Goal: Information Seeking & Learning: Learn about a topic

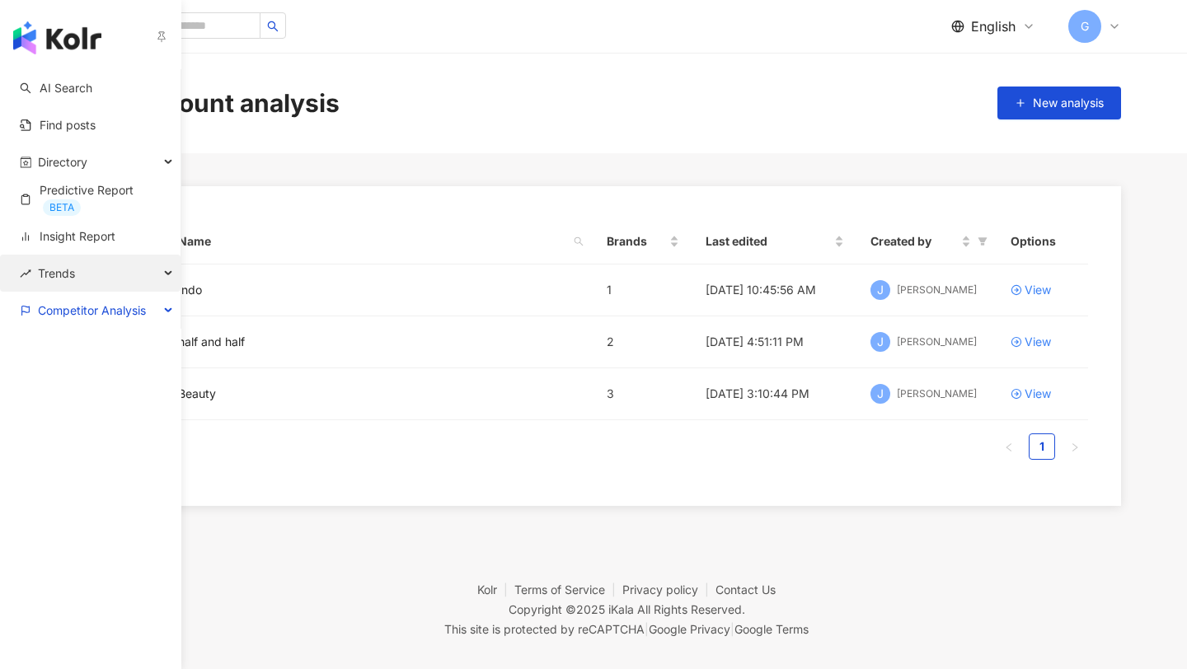
click at [102, 279] on div "Trends" at bounding box center [90, 273] width 181 height 37
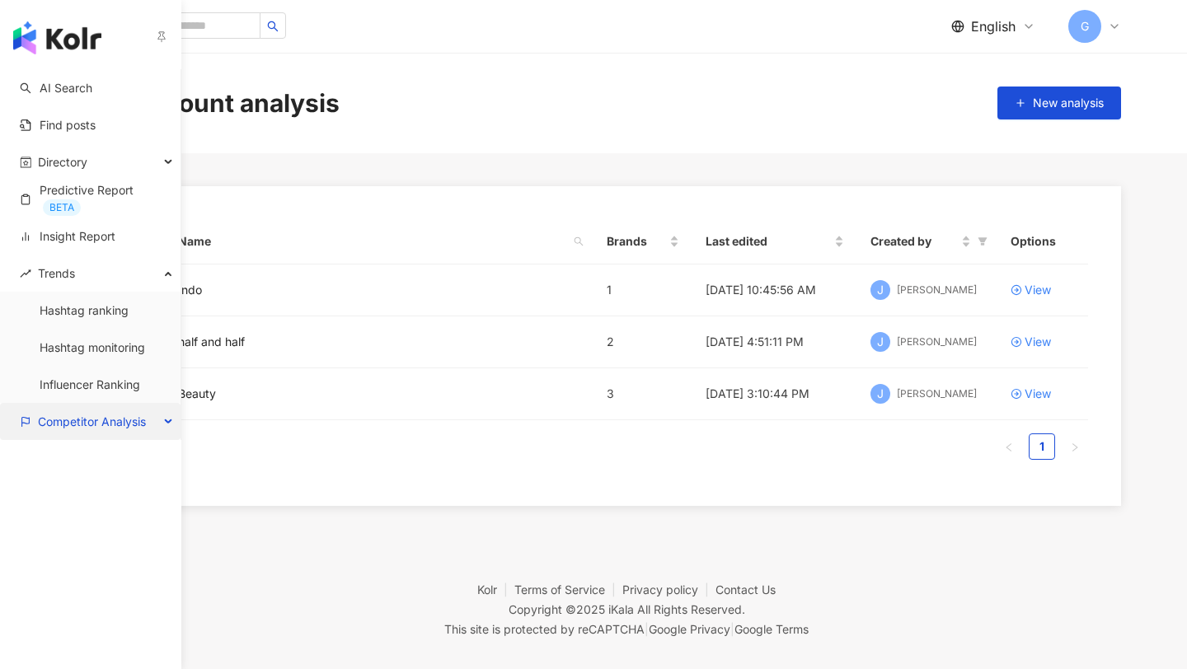
click at [74, 416] on span "Competitor Analysis" at bounding box center [92, 421] width 108 height 37
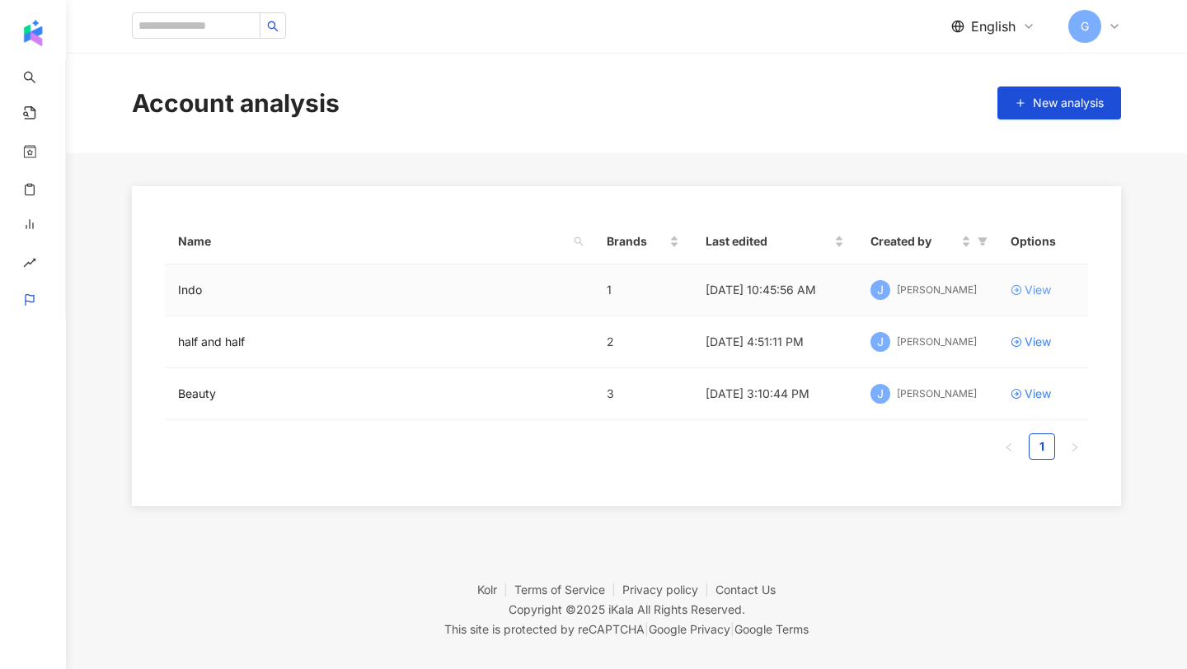
click at [1049, 284] on div "View" at bounding box center [1038, 290] width 26 height 18
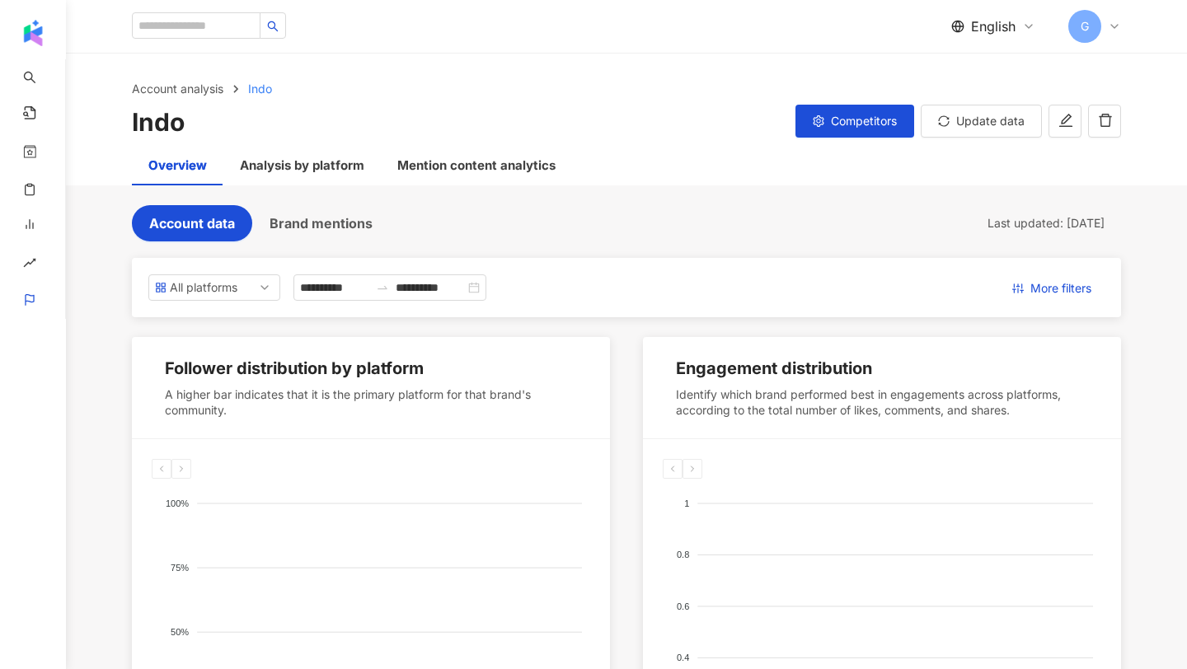
click at [345, 234] on button "Brand mentions" at bounding box center [321, 223] width 138 height 36
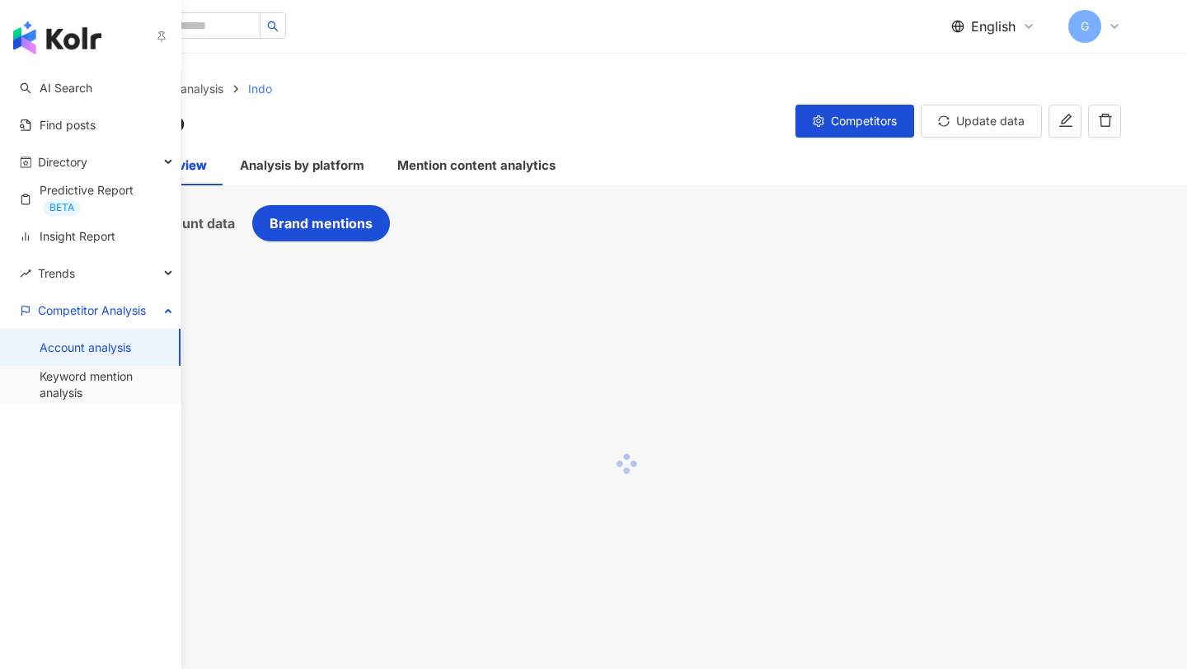
click at [80, 353] on link "Account analysis" at bounding box center [86, 348] width 92 height 16
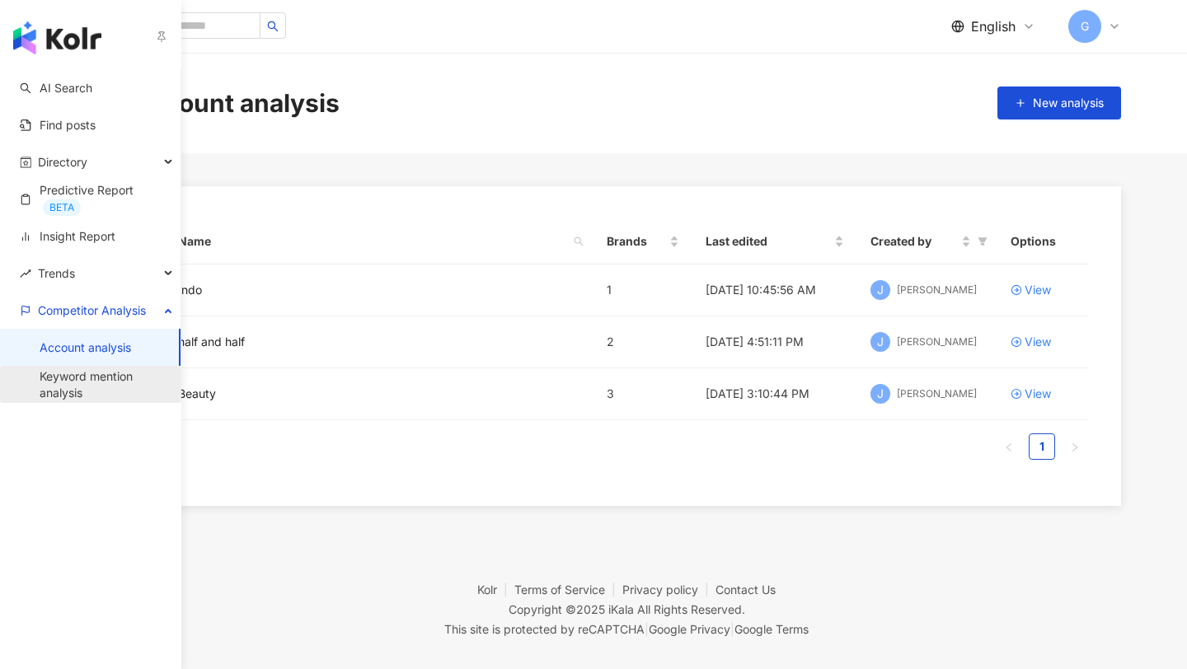
click at [62, 383] on link "Keyword mention analysis" at bounding box center [104, 385] width 128 height 32
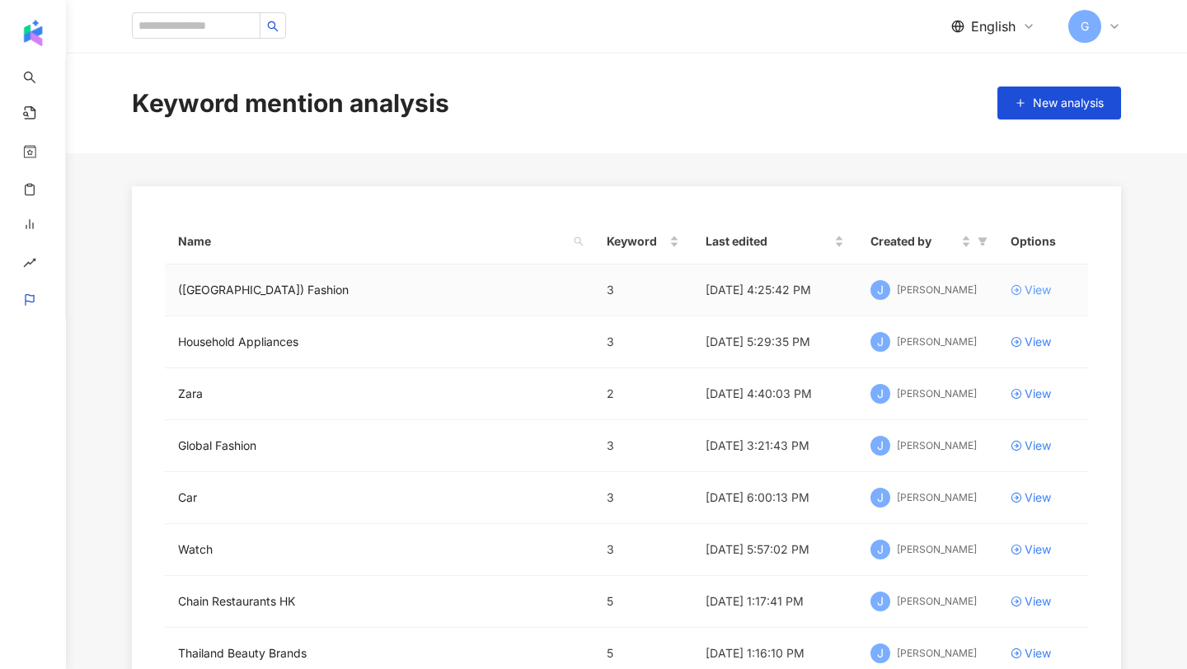
click at [1045, 294] on div "View" at bounding box center [1038, 290] width 26 height 18
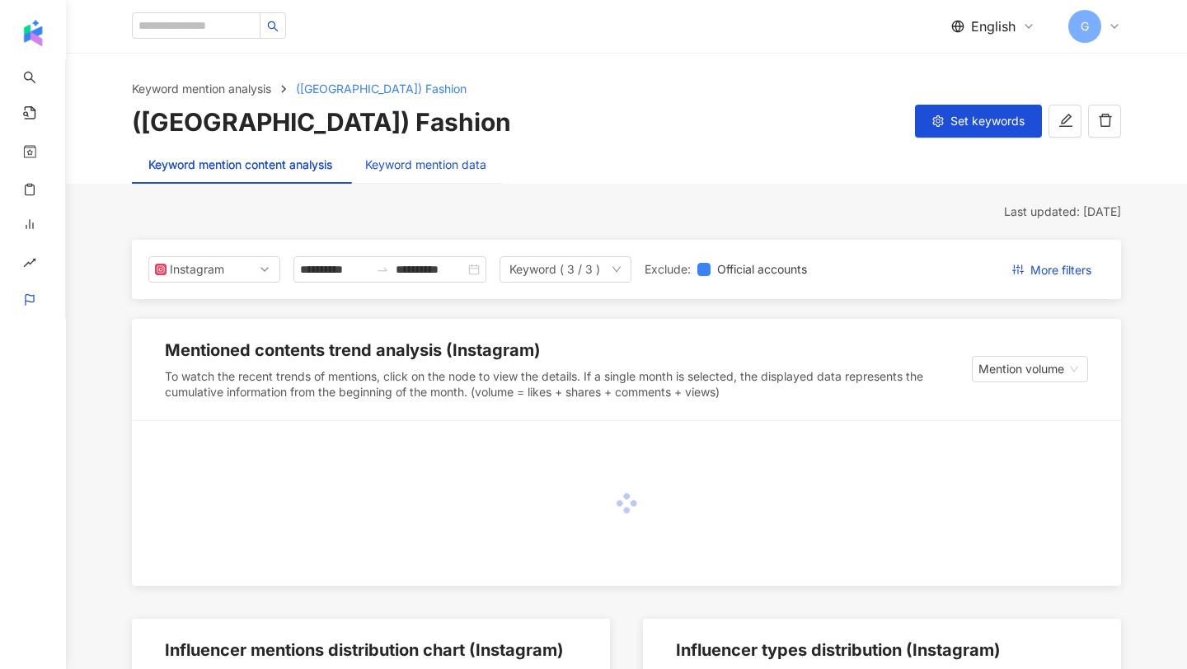
click at [381, 168] on div "Keyword mention data" at bounding box center [425, 165] width 121 height 18
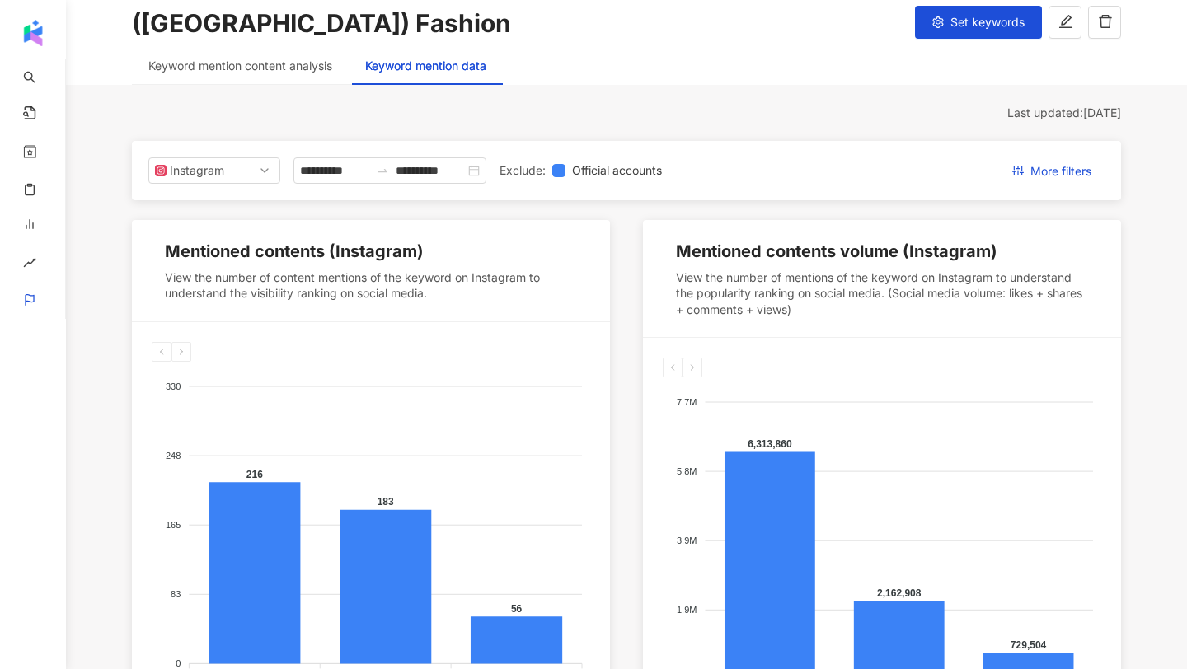
scroll to position [69, 0]
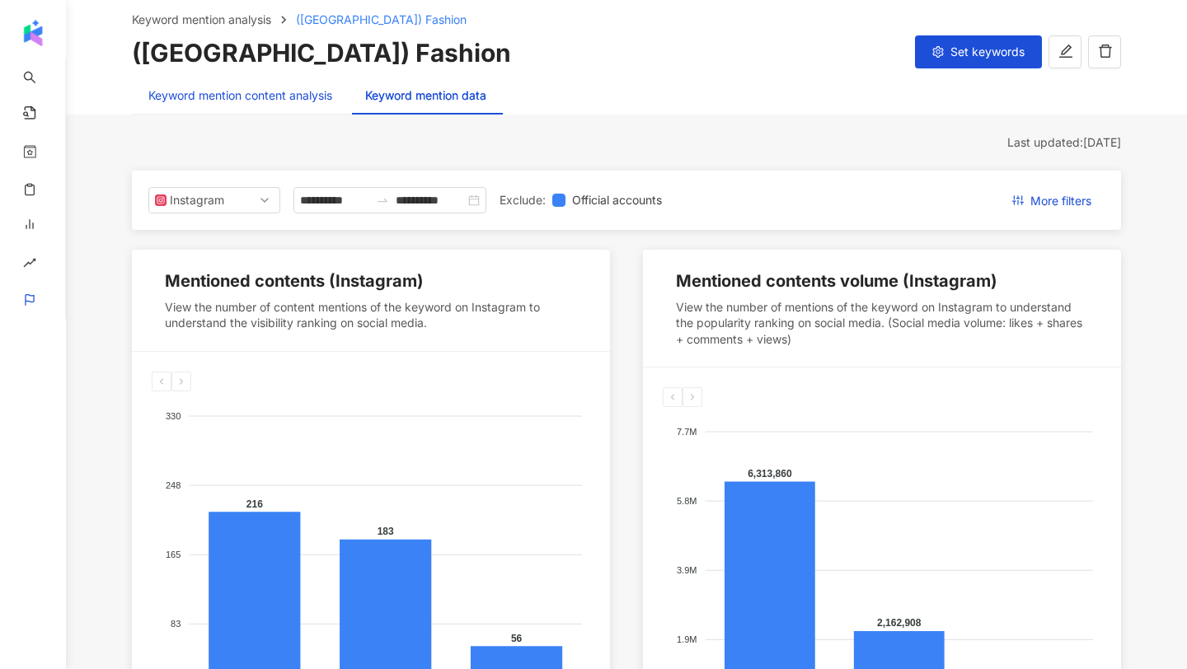
click at [261, 98] on div "Keyword mention content analysis" at bounding box center [240, 96] width 184 height 18
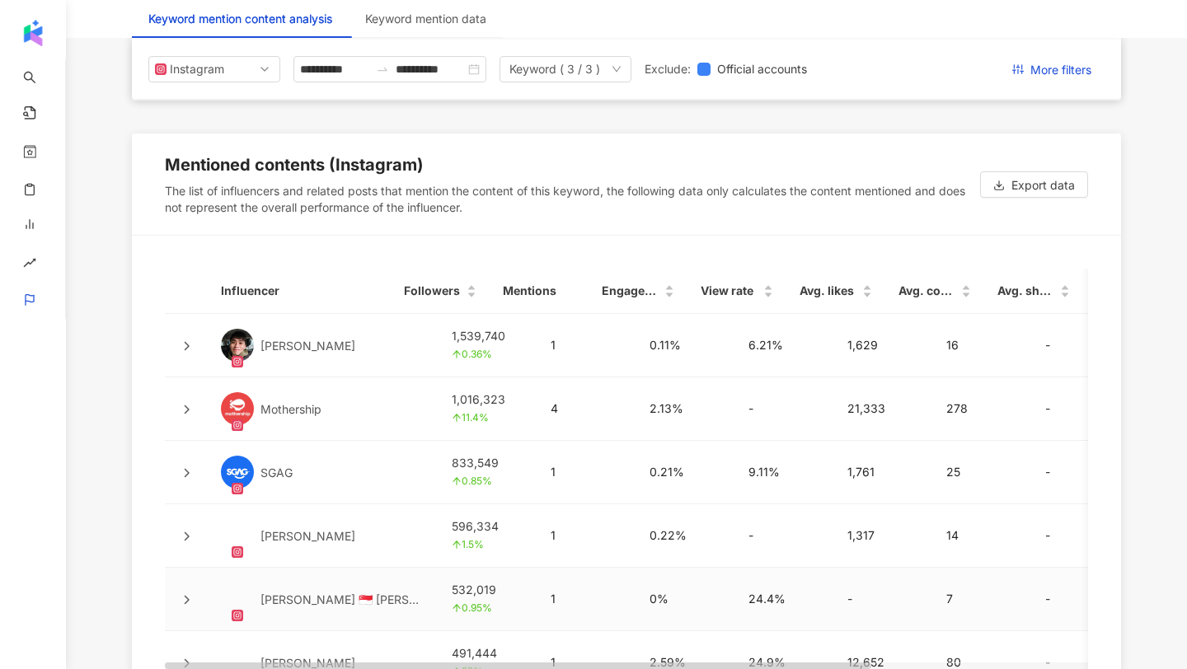
scroll to position [3592, 0]
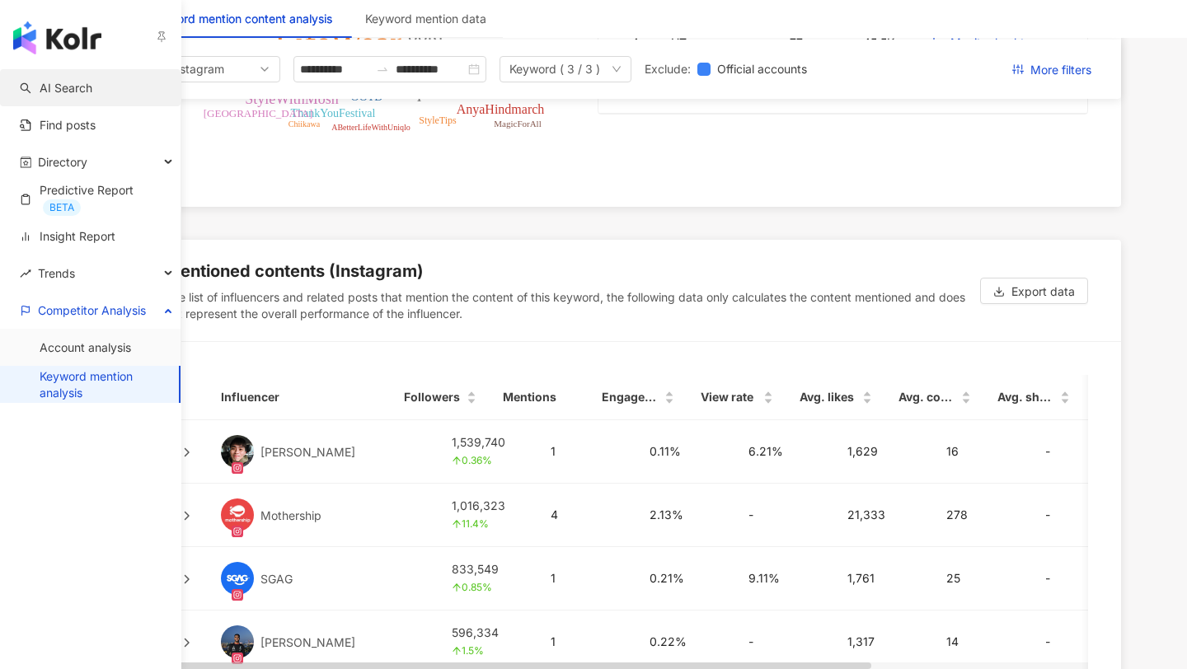
click at [69, 92] on link "AI Search" at bounding box center [56, 88] width 73 height 16
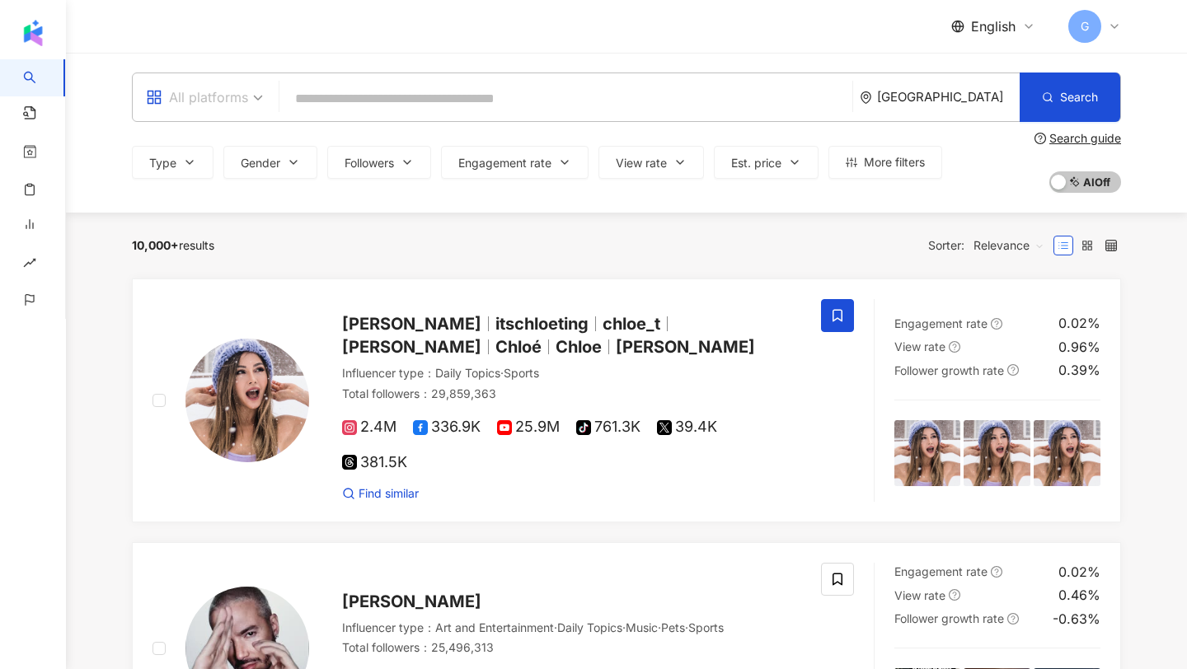
click at [248, 109] on span "All platforms" at bounding box center [204, 97] width 117 height 26
click at [383, 113] on input "search" at bounding box center [566, 98] width 560 height 31
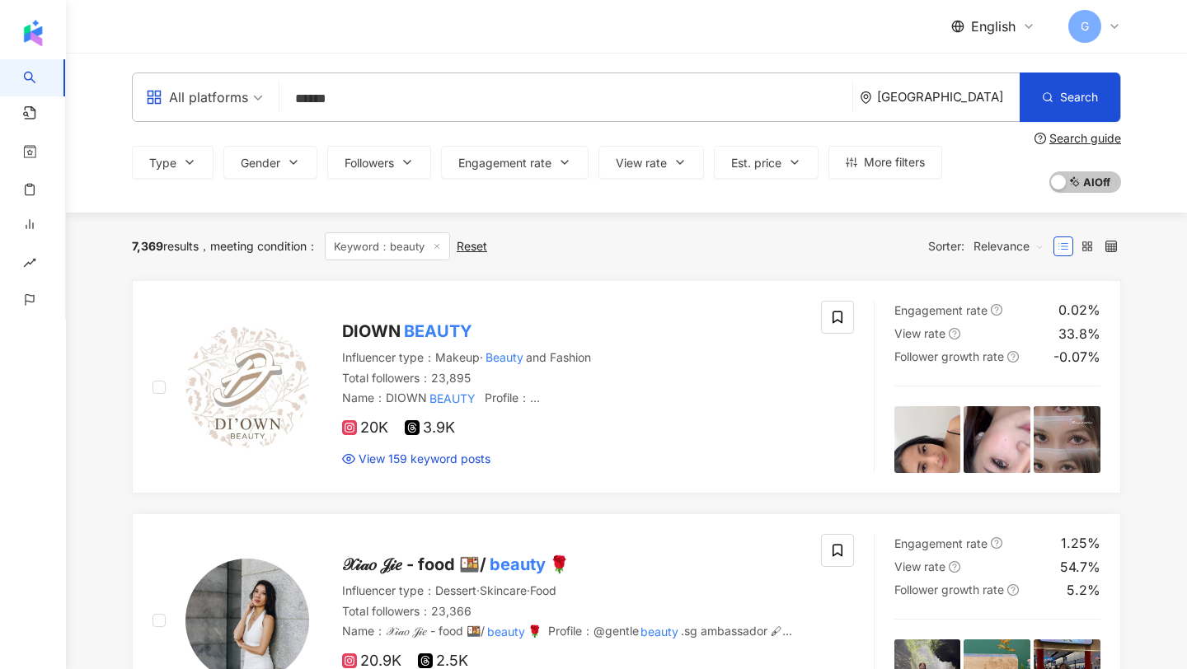
click at [1017, 247] on span "Relevance" at bounding box center [1009, 246] width 71 height 26
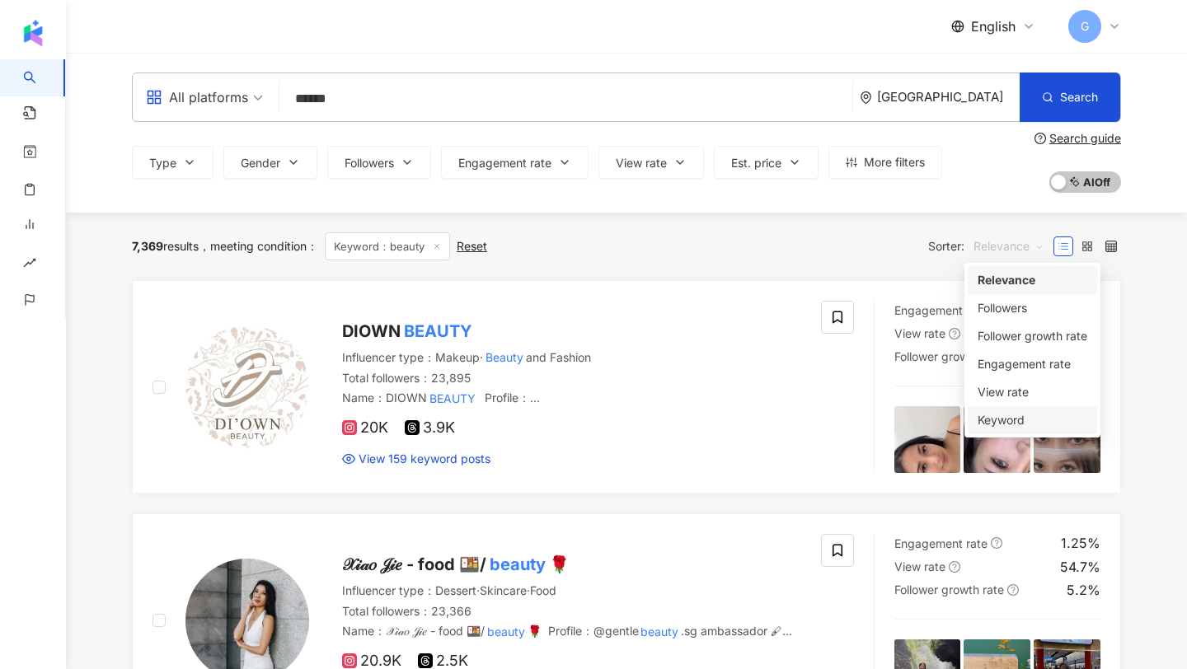
click at [997, 420] on div "Keyword" at bounding box center [1033, 420] width 110 height 18
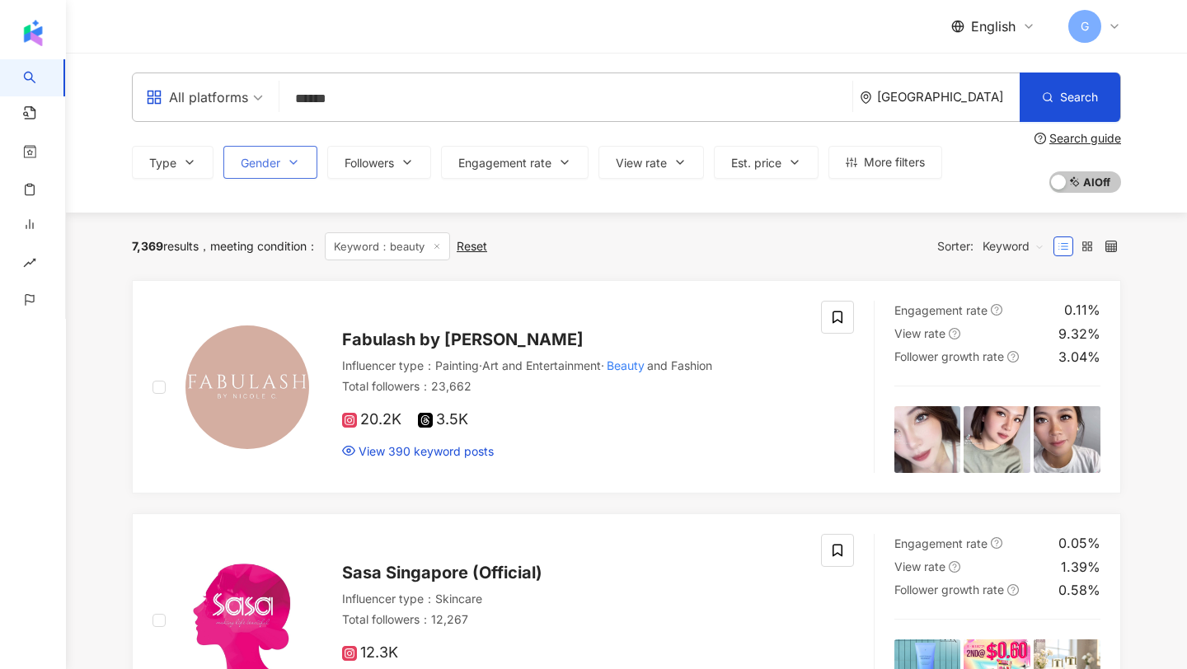
click at [289, 161] on icon "button" at bounding box center [293, 162] width 13 height 13
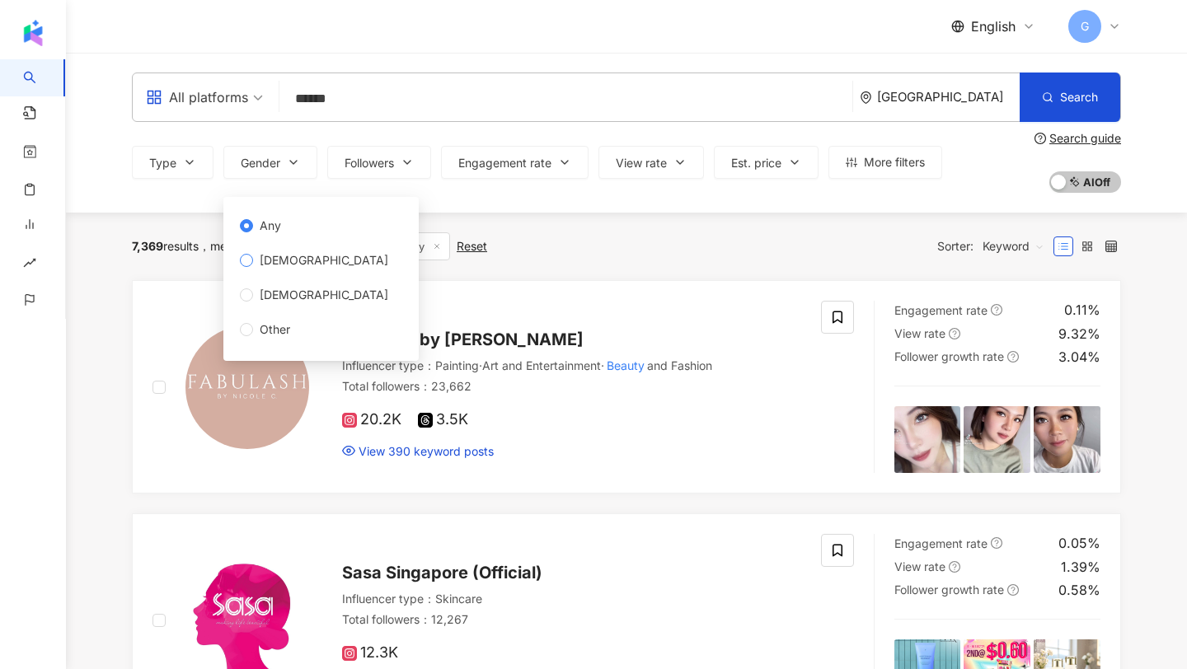
click at [282, 255] on span "[DEMOGRAPHIC_DATA]" at bounding box center [324, 260] width 142 height 18
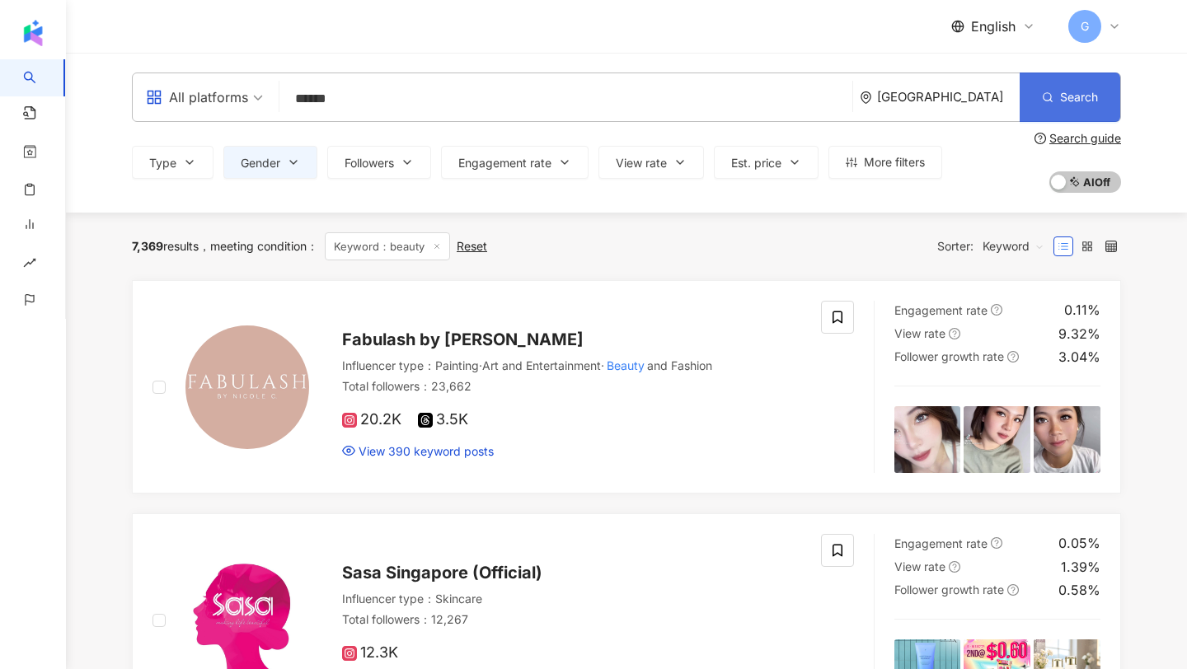
click at [1024, 115] on button "Search" at bounding box center [1070, 97] width 101 height 49
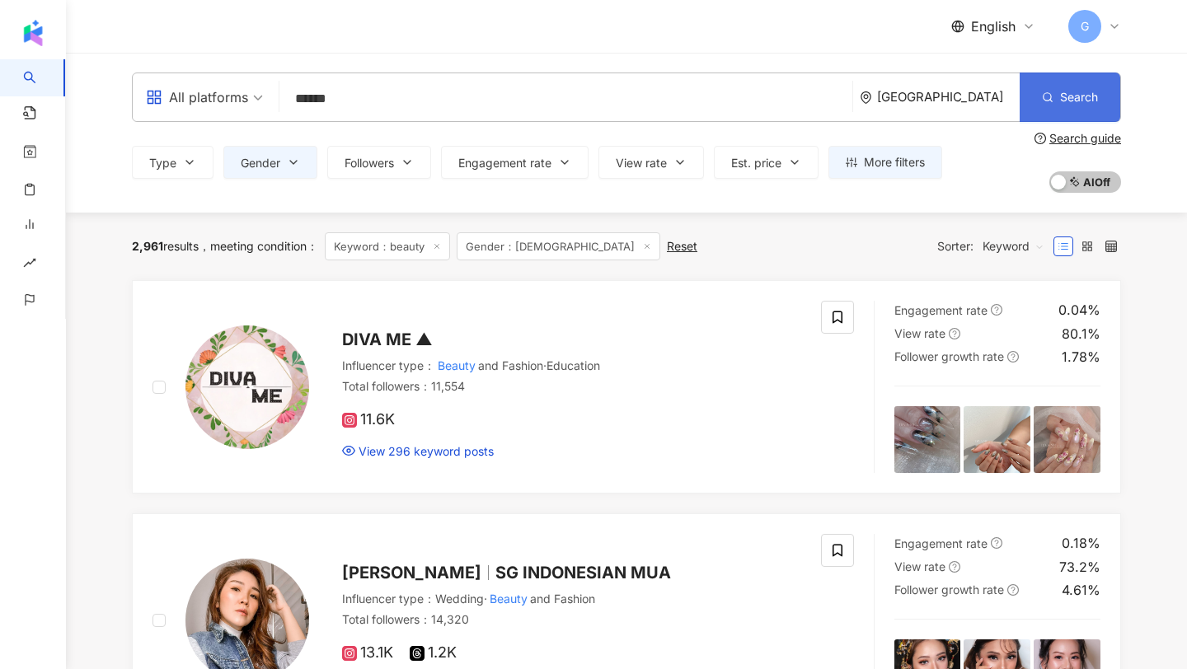
click at [1096, 101] on span "Search" at bounding box center [1079, 97] width 38 height 13
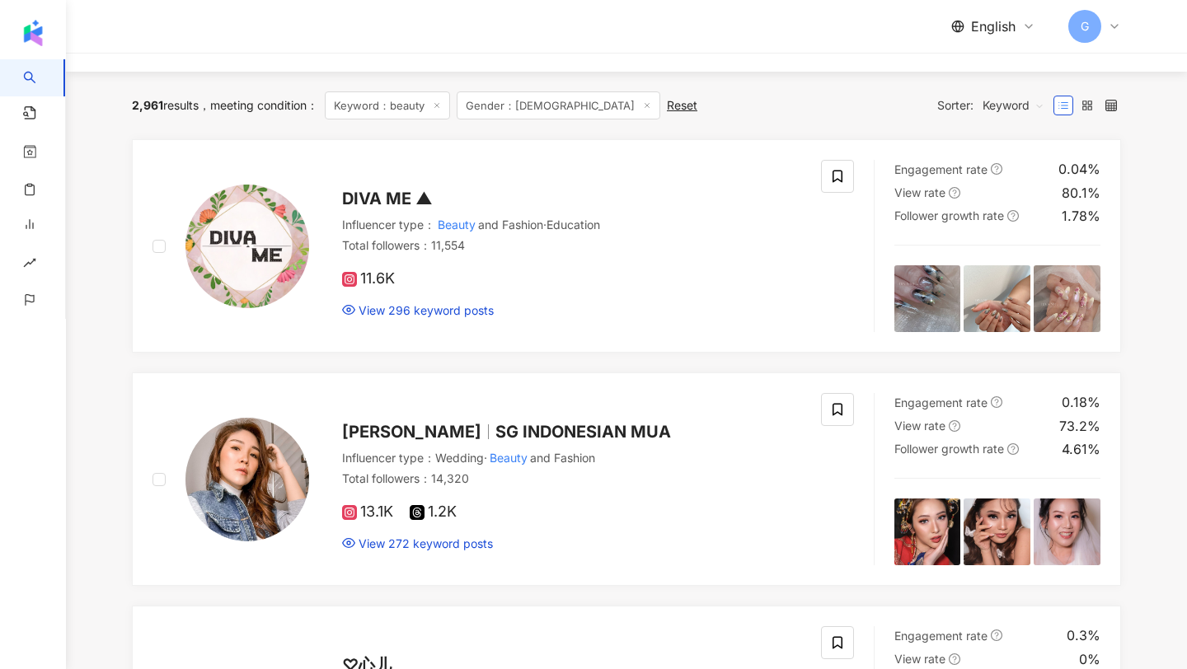
scroll to position [2, 0]
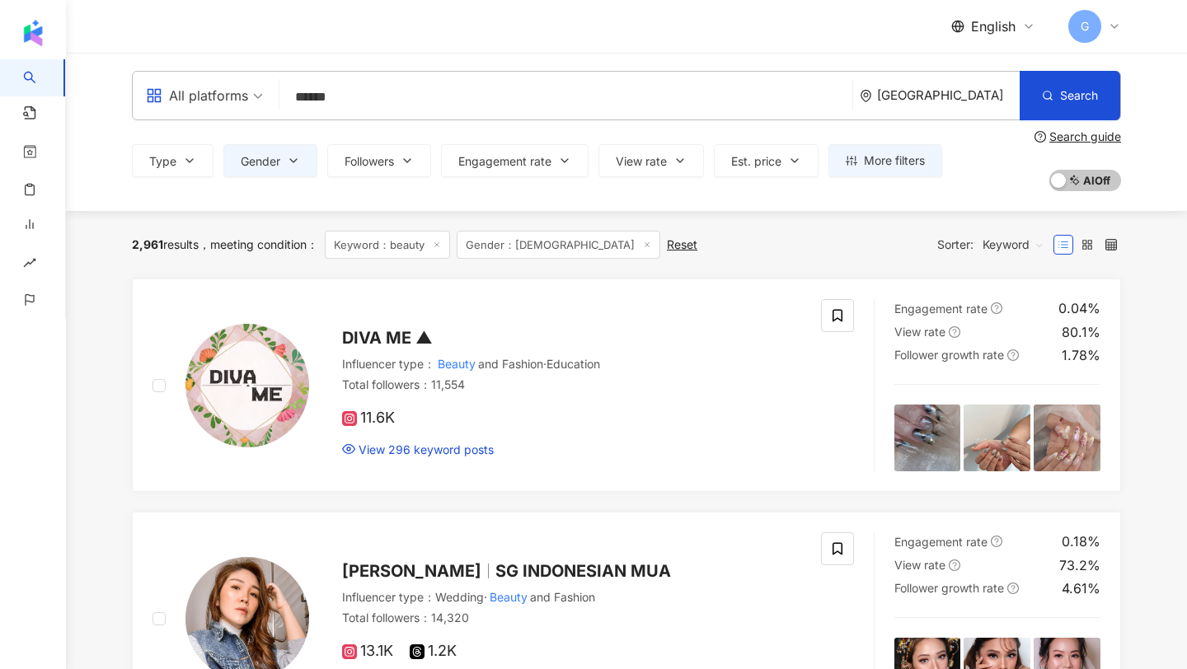
click at [319, 90] on input "******" at bounding box center [566, 97] width 560 height 31
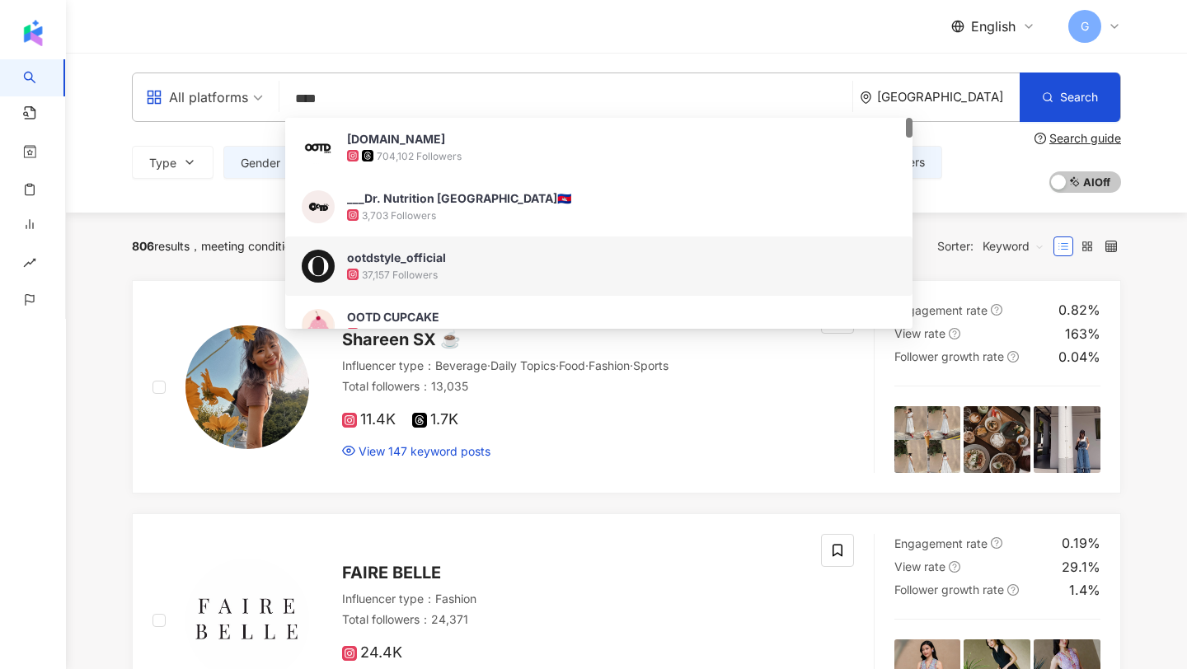
type input "****"
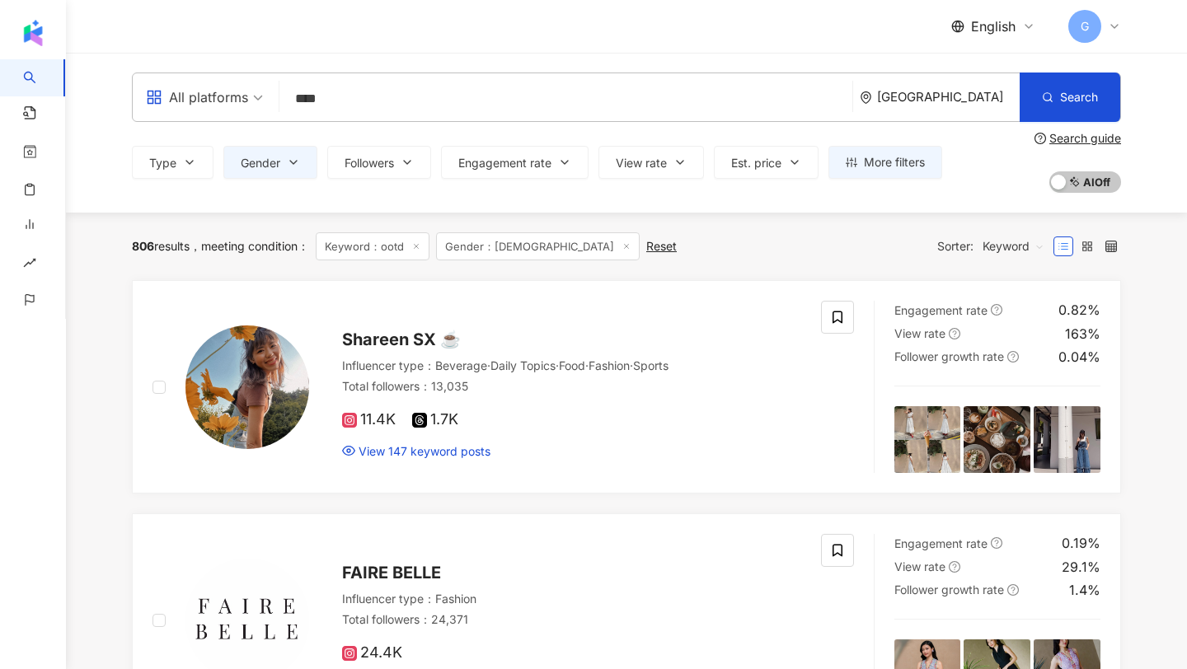
click at [202, 212] on div "All platforms **** Singapore Search 1a7ad775-a417-4de7-9a2c-534c129569e8 71c6d2…" at bounding box center [626, 133] width 1121 height 160
click at [247, 404] on img at bounding box center [248, 388] width 124 height 124
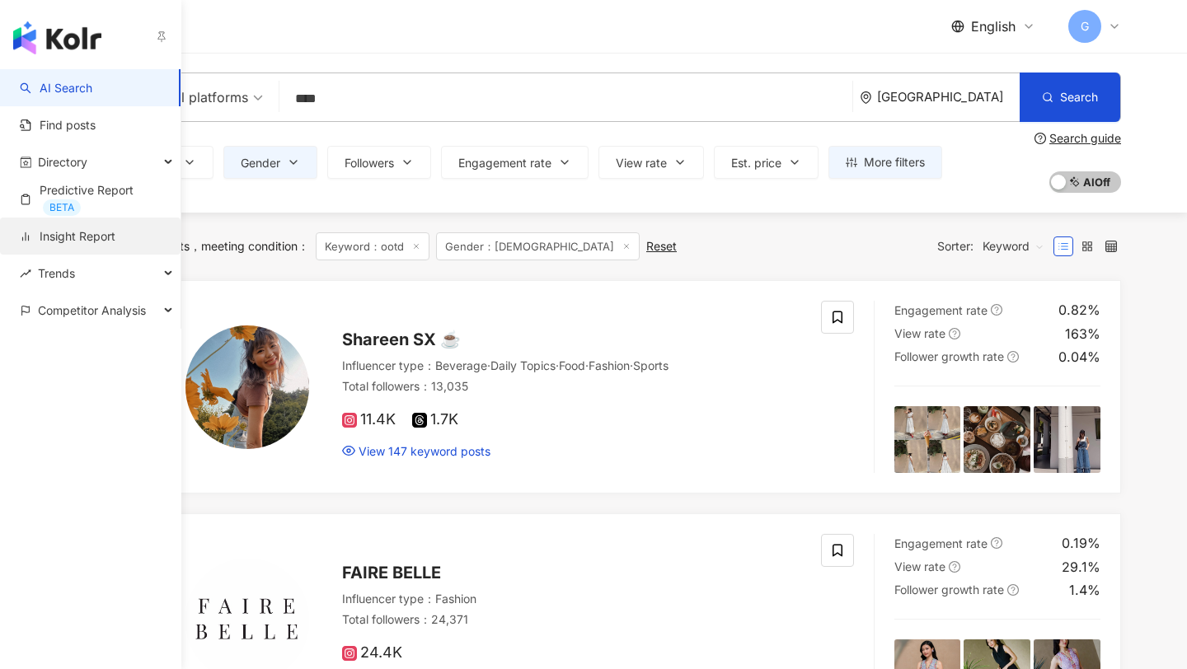
click at [63, 233] on link "Insight Report" at bounding box center [68, 236] width 96 height 16
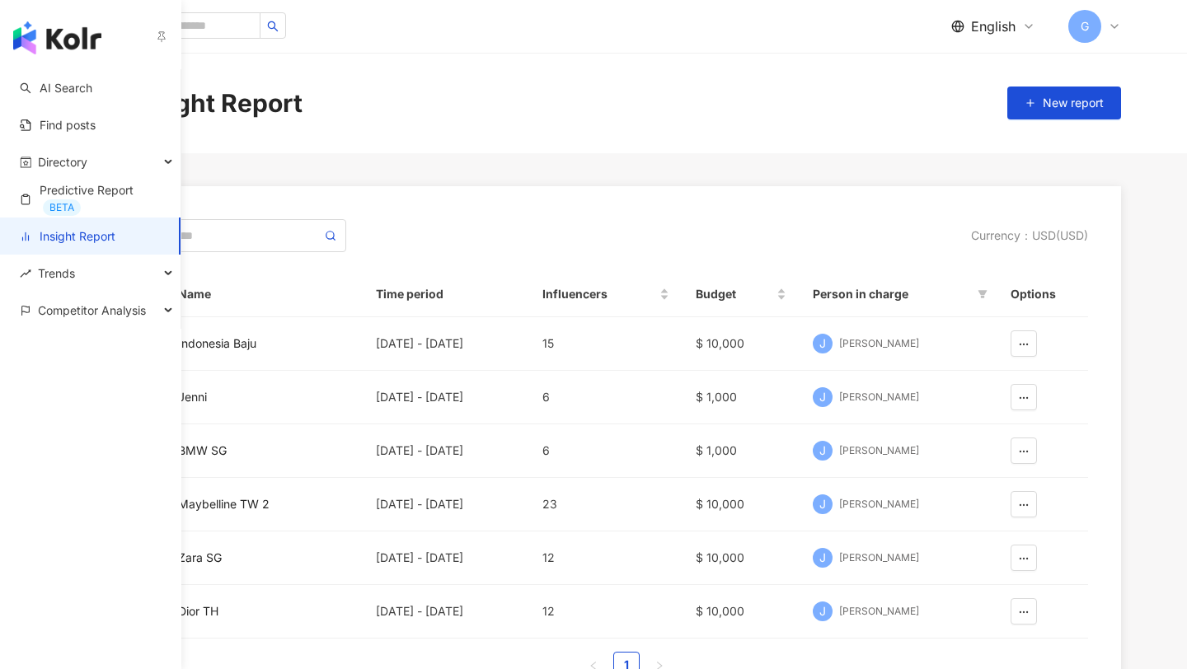
click at [39, 37] on img "button" at bounding box center [57, 37] width 88 height 33
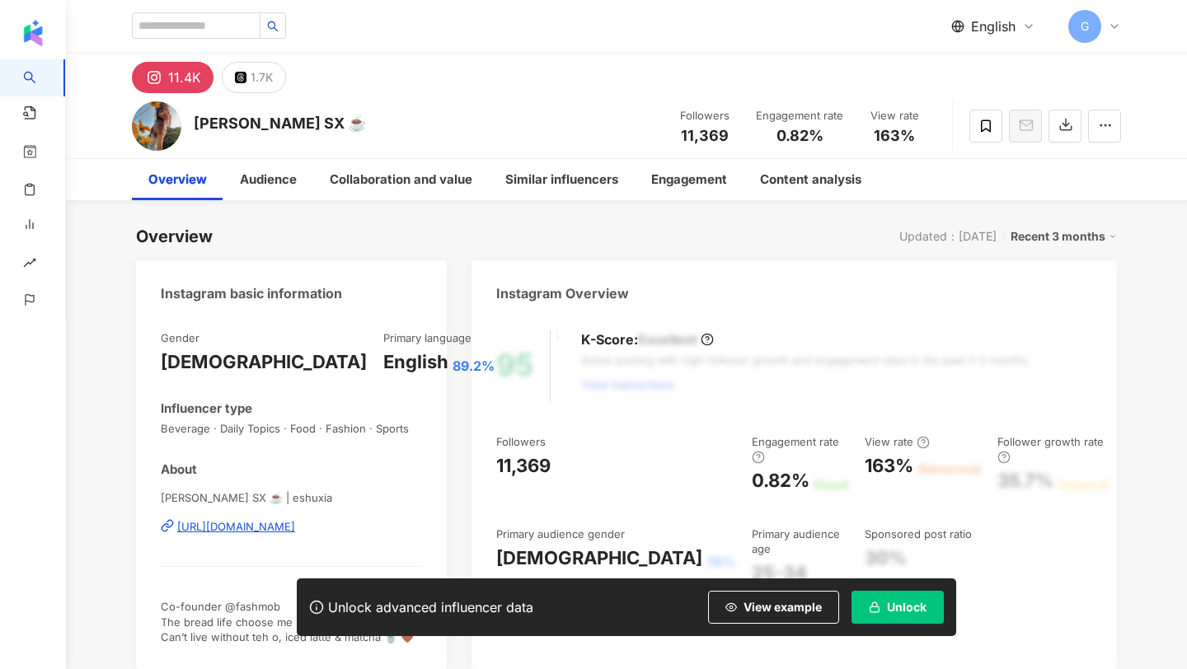
click at [923, 608] on span "Unlock" at bounding box center [907, 607] width 40 height 13
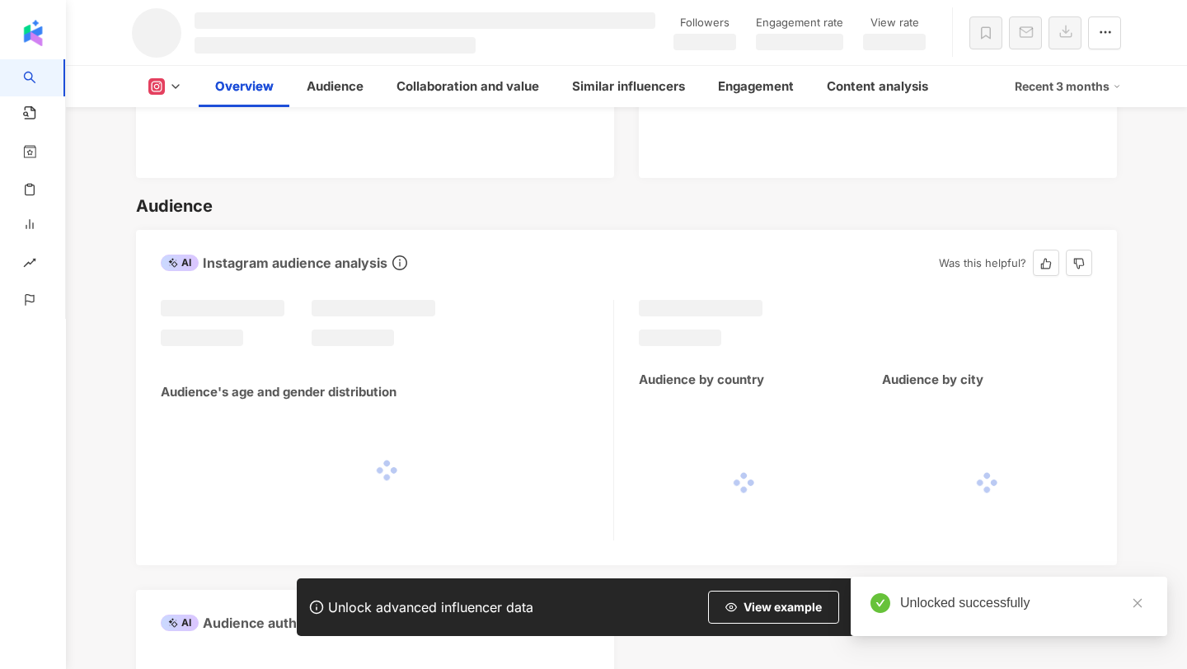
scroll to position [1150, 0]
